Goal: Information Seeking & Learning: Learn about a topic

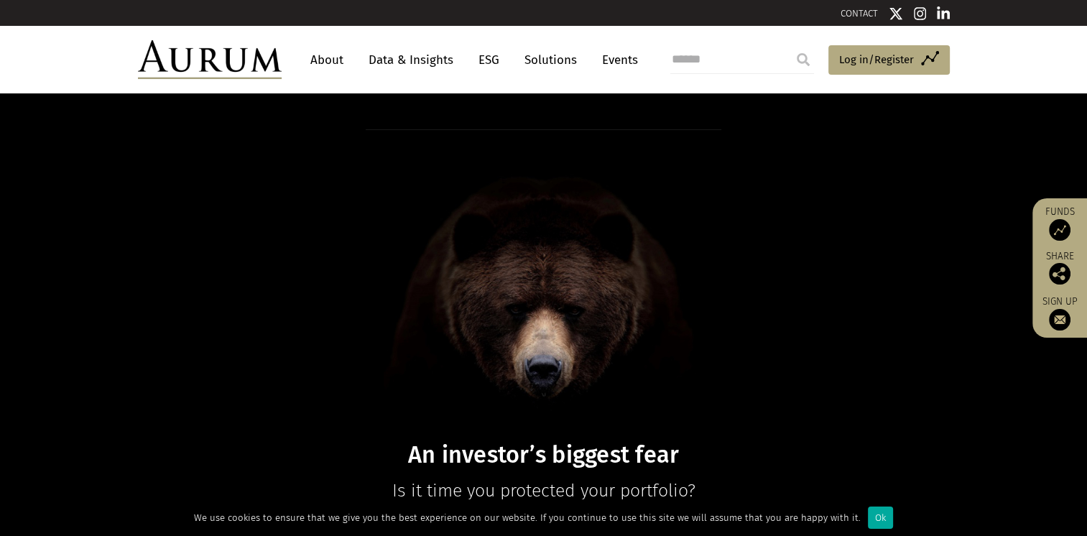
click at [325, 67] on link "About" at bounding box center [326, 60] width 47 height 27
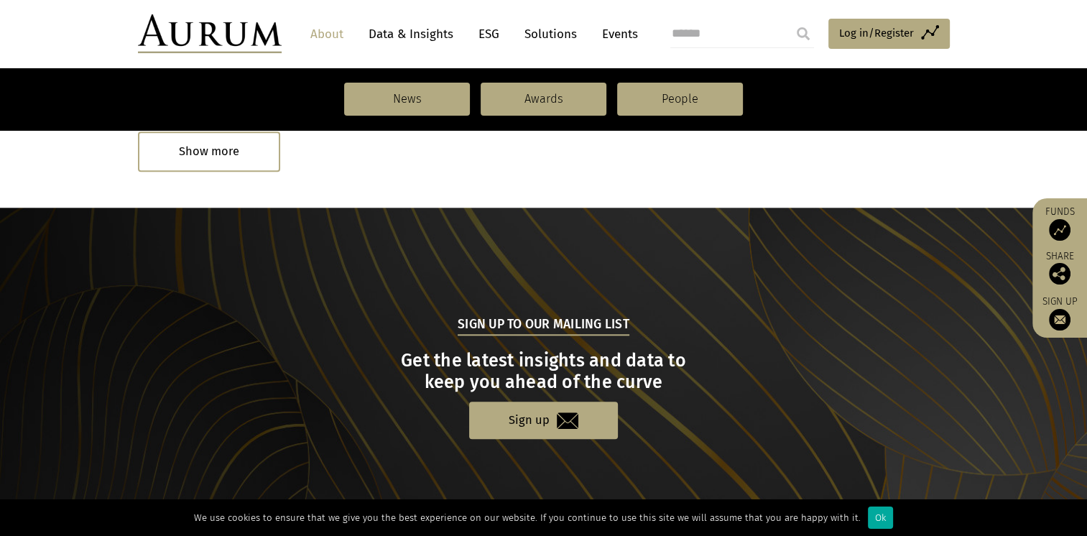
scroll to position [1605, 0]
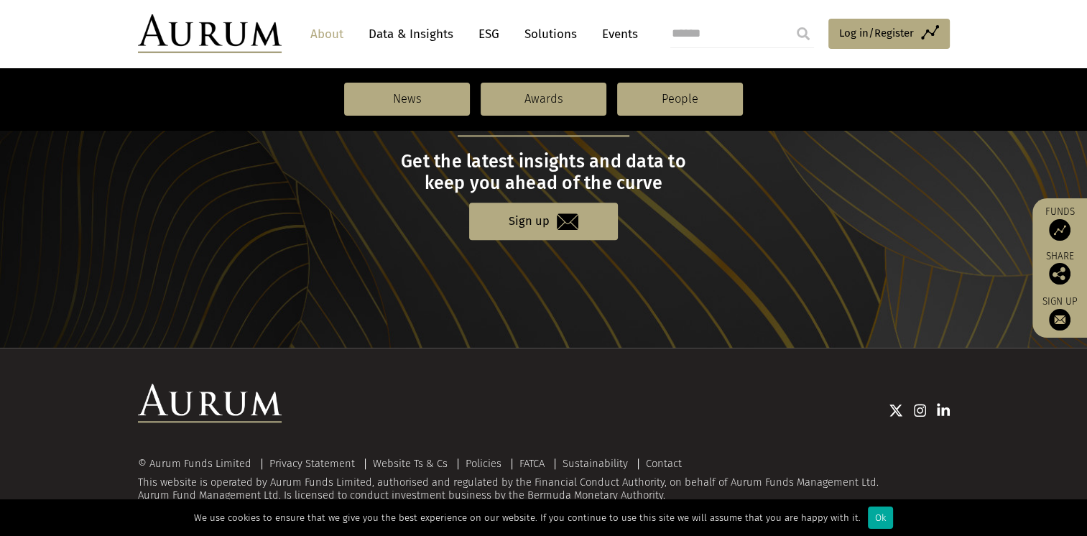
click at [485, 33] on link "ESG" at bounding box center [488, 34] width 35 height 27
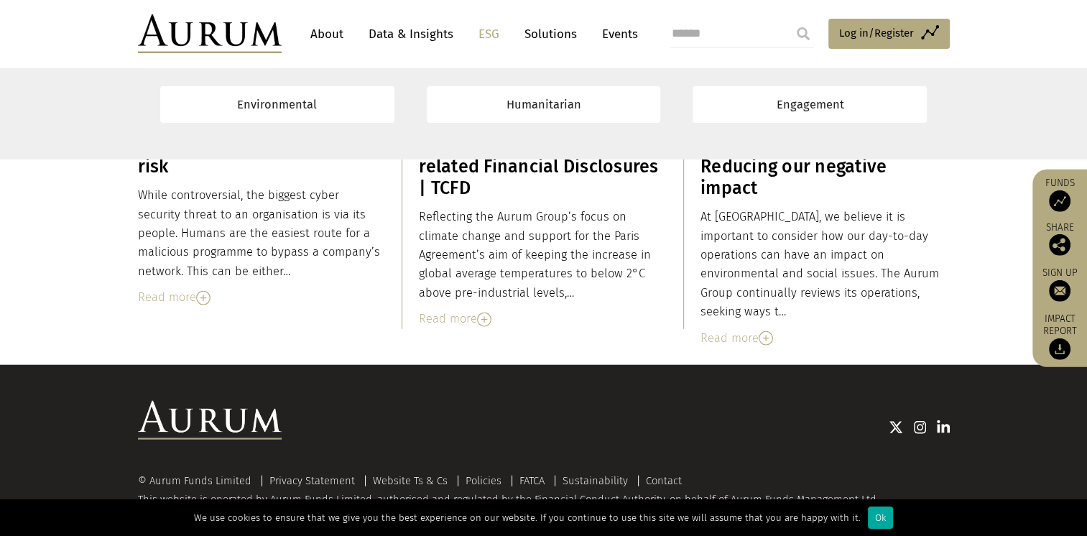
scroll to position [8817, 0]
